Goal: Check status

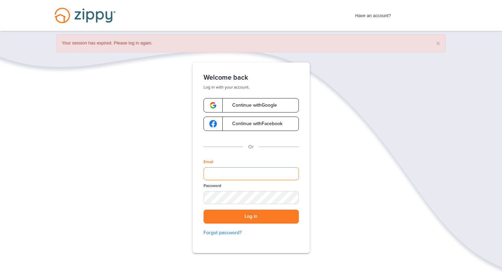
type input "**********"
click at [251, 216] on button "Log in" at bounding box center [251, 216] width 95 height 14
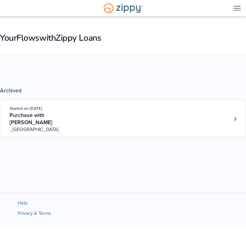
click at [212, 125] on div "Started on Dec. 17th, 2024 Purchase with Chyenne Grey , IL" at bounding box center [120, 119] width 221 height 28
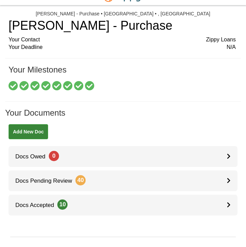
scroll to position [11, 0]
click at [95, 178] on link "Docs Pending Review 40" at bounding box center [123, 180] width 229 height 21
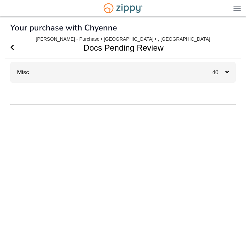
click at [155, 79] on div "Misc 40" at bounding box center [123, 72] width 226 height 21
